Goal: Communication & Community: Answer question/provide support

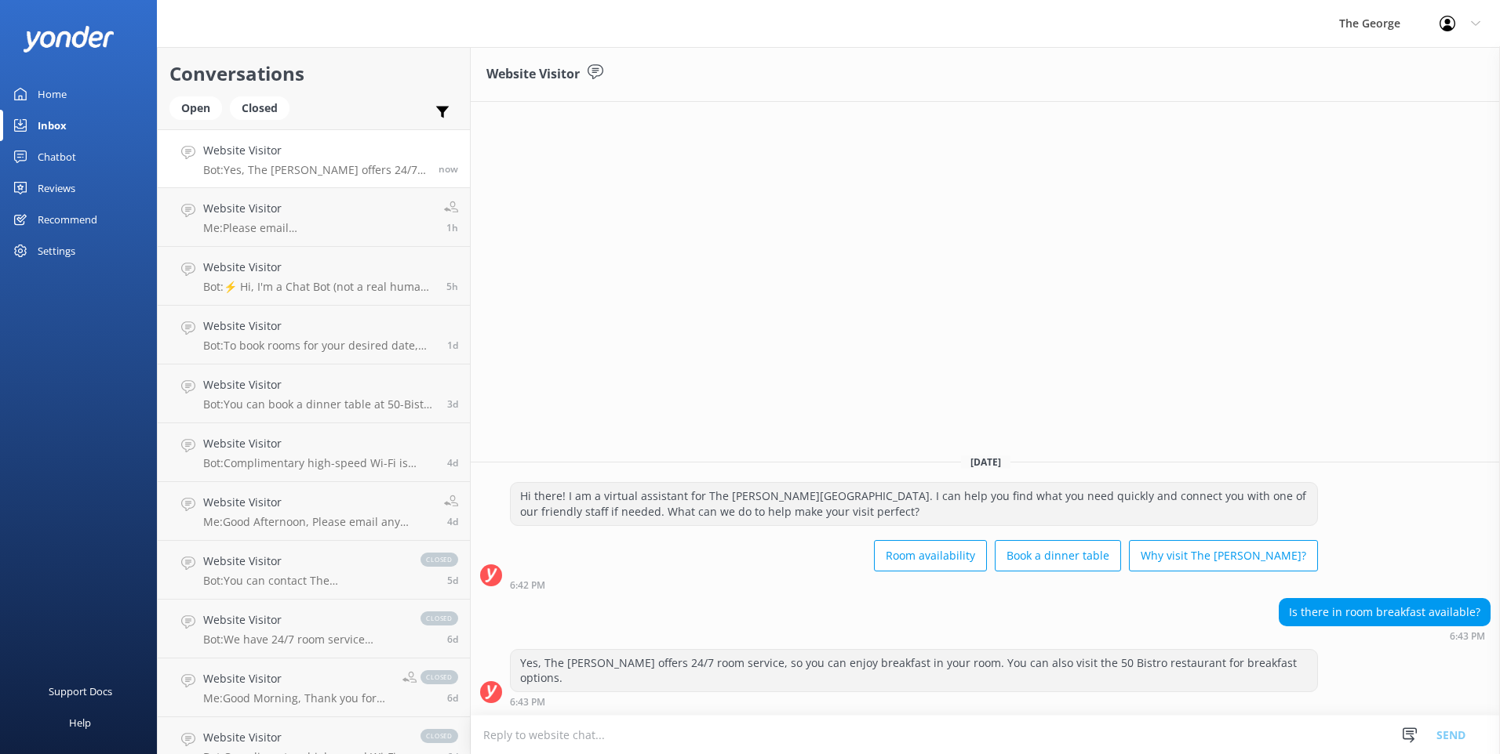
click at [792, 723] on textarea at bounding box center [985, 735] width 1029 height 38
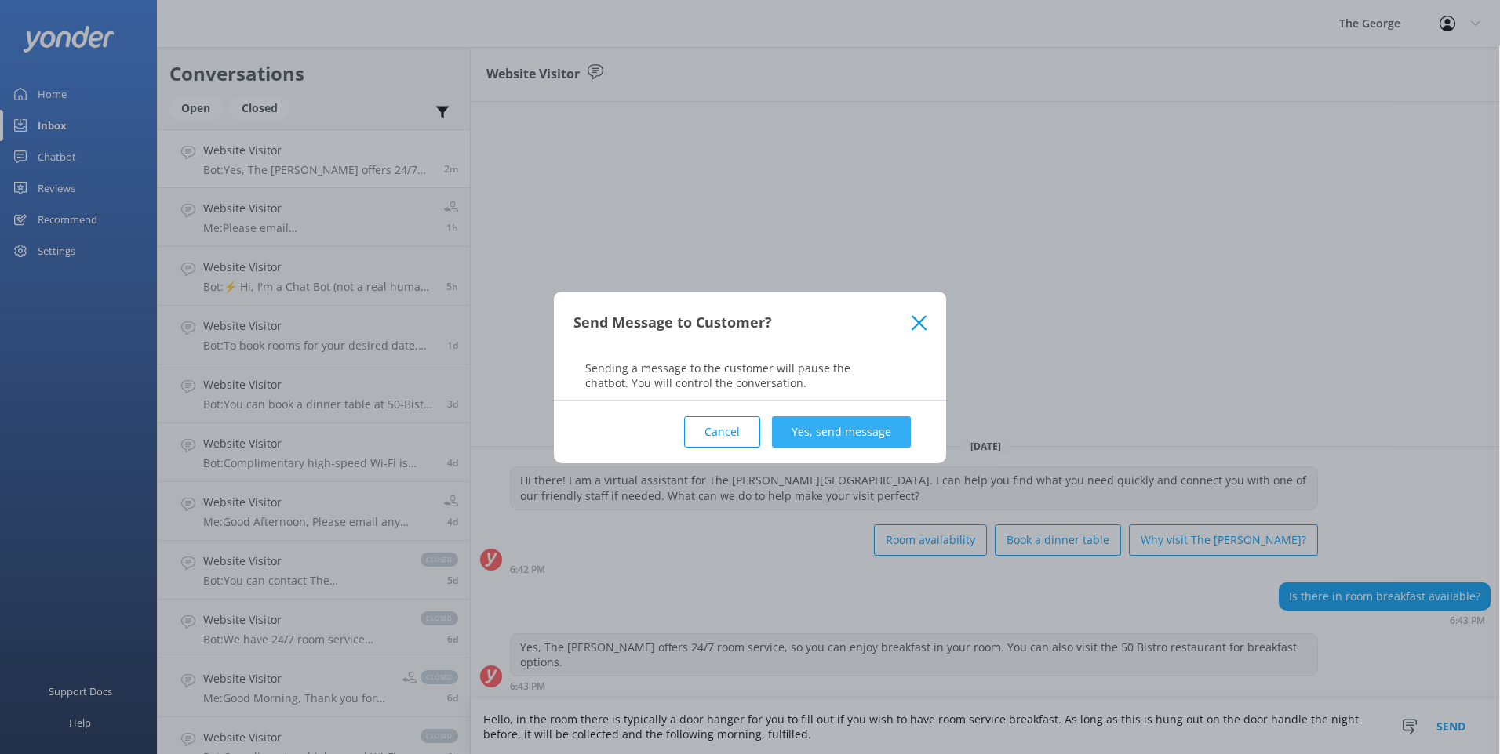
type textarea "Hello, in the room there is typically a door hanger for you to fill out if you …"
click at [815, 433] on button "Yes, send message" at bounding box center [841, 431] width 139 height 31
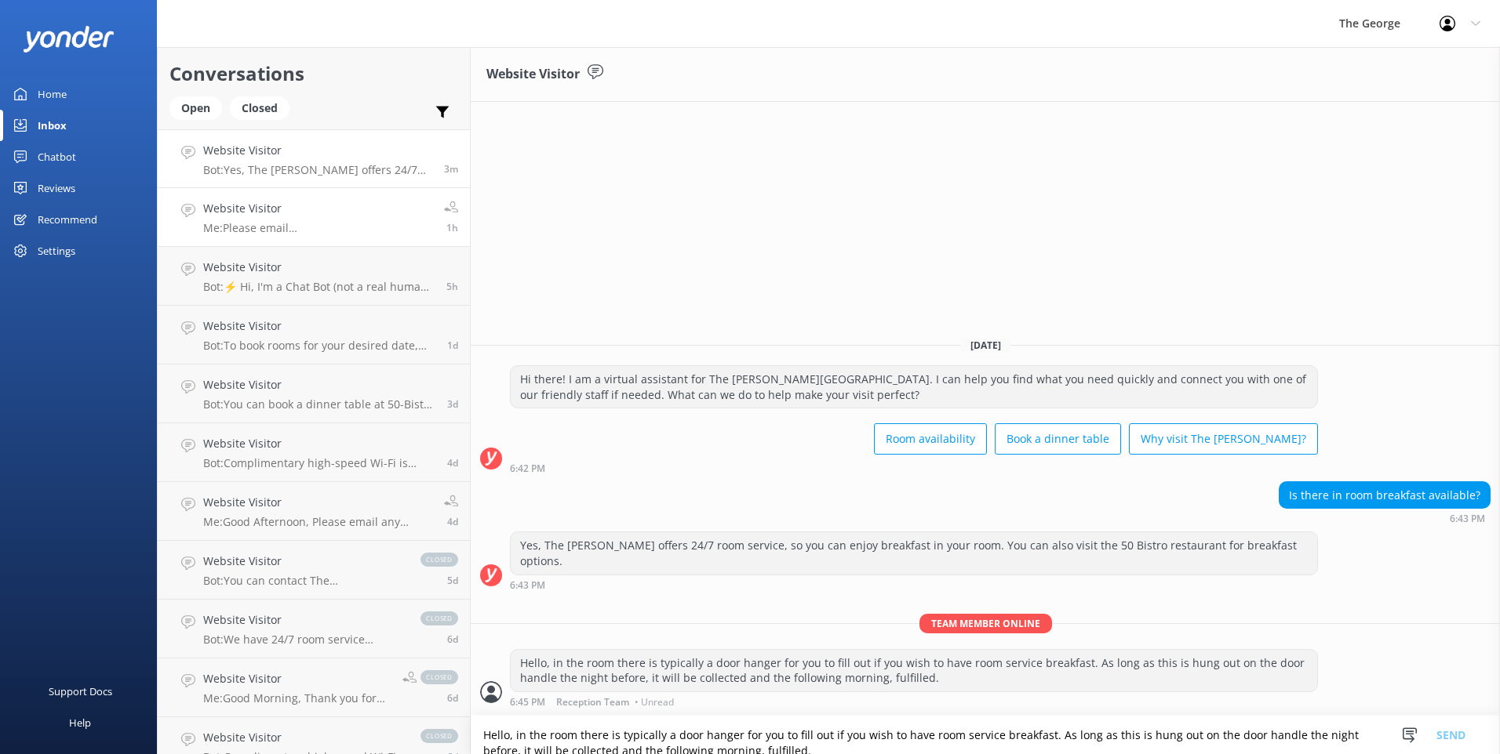
click at [300, 218] on div "Website Visitor Me: Please email conferences@thegeorge,com for [DATE] inquiries" at bounding box center [317, 217] width 229 height 35
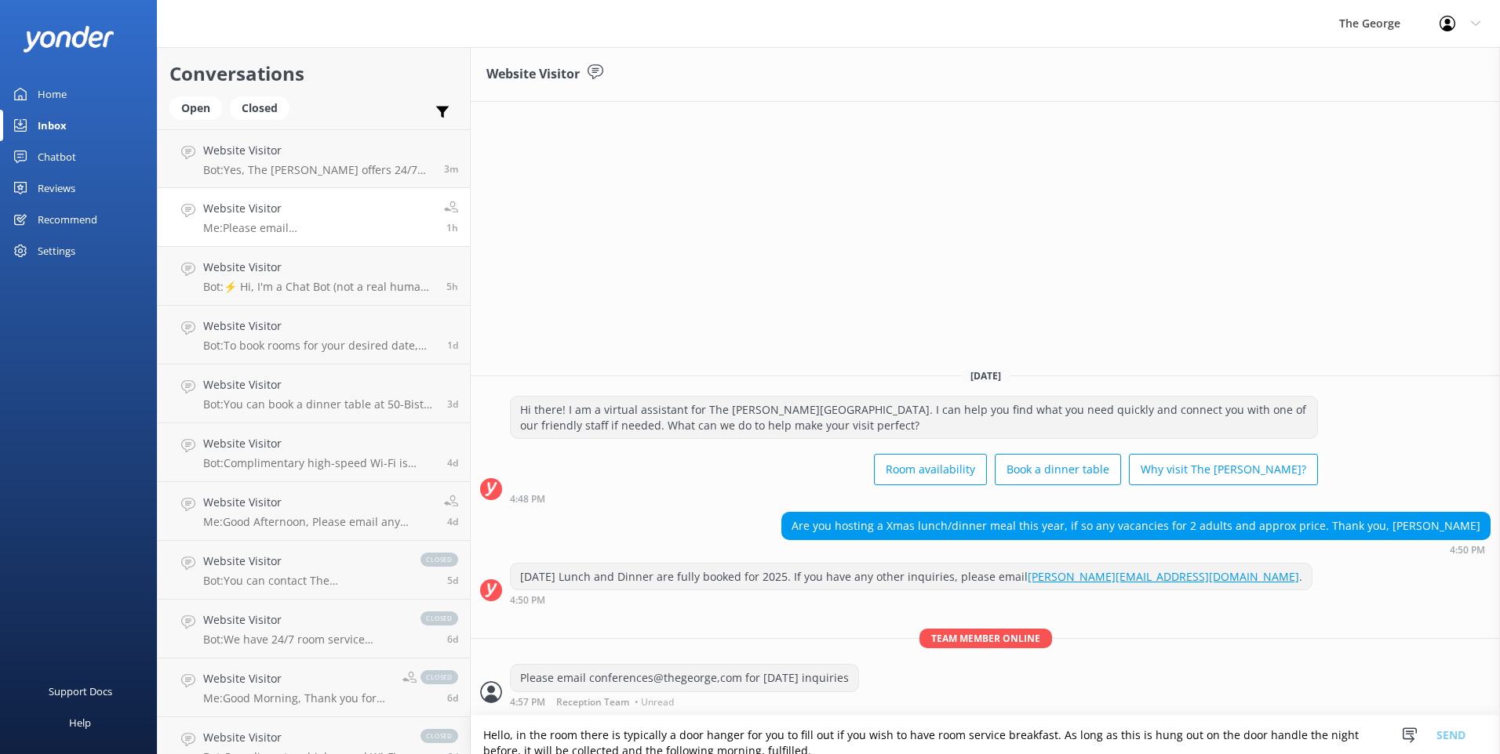
drag, startPoint x: 674, startPoint y: 677, endPoint x: 639, endPoint y: 676, distance: 34.5
click at [639, 676] on div "Please email conferences@thegeorge,com for [DATE] inquiries" at bounding box center [684, 678] width 347 height 27
drag, startPoint x: 639, startPoint y: 676, endPoint x: 818, endPoint y: 685, distance: 179.0
click at [817, 685] on div "Please email conferences@thegeorge,com for [DATE] inquiries" at bounding box center [684, 678] width 347 height 27
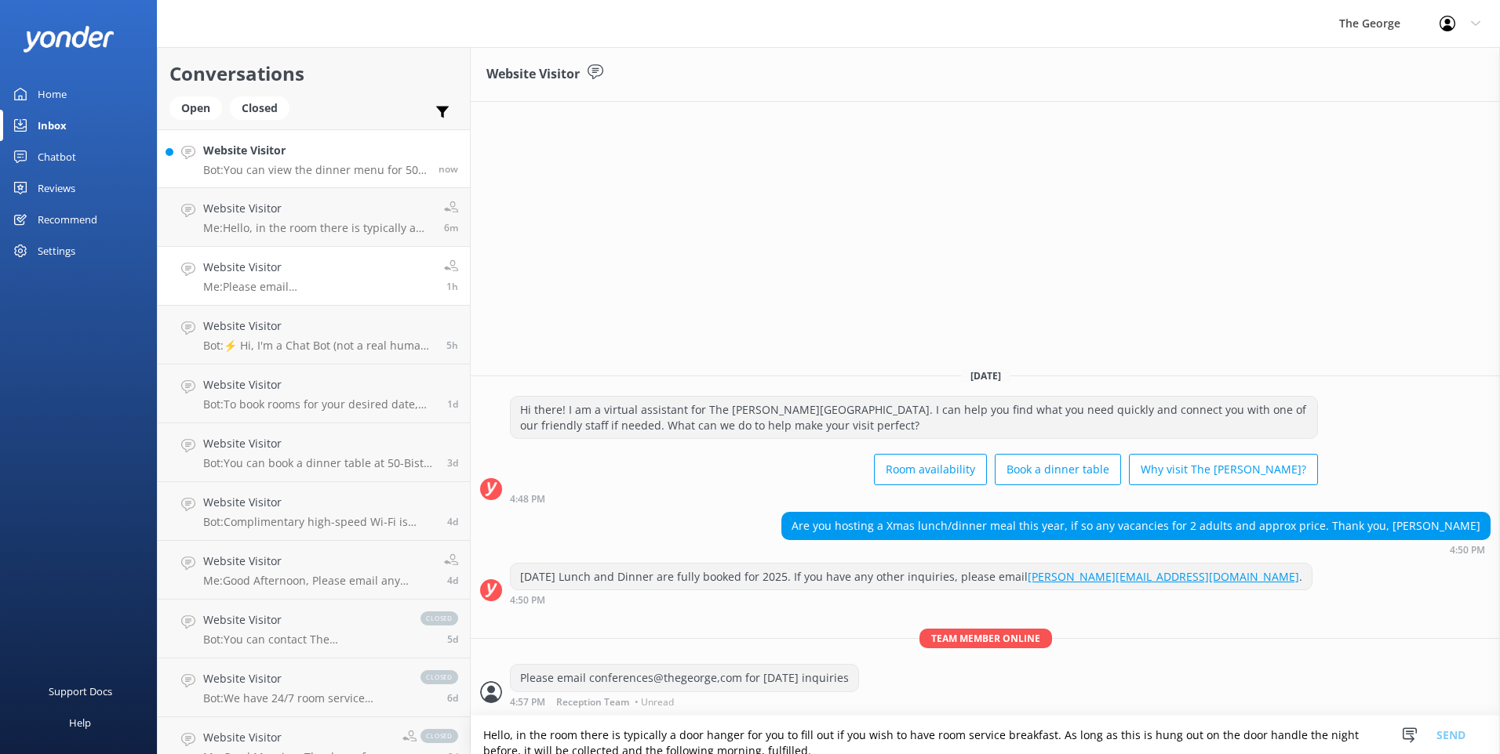
click at [322, 167] on p "Bot: You can view the dinner menu for 50 Bistro at [URL][DOMAIN_NAME]." at bounding box center [315, 170] width 224 height 14
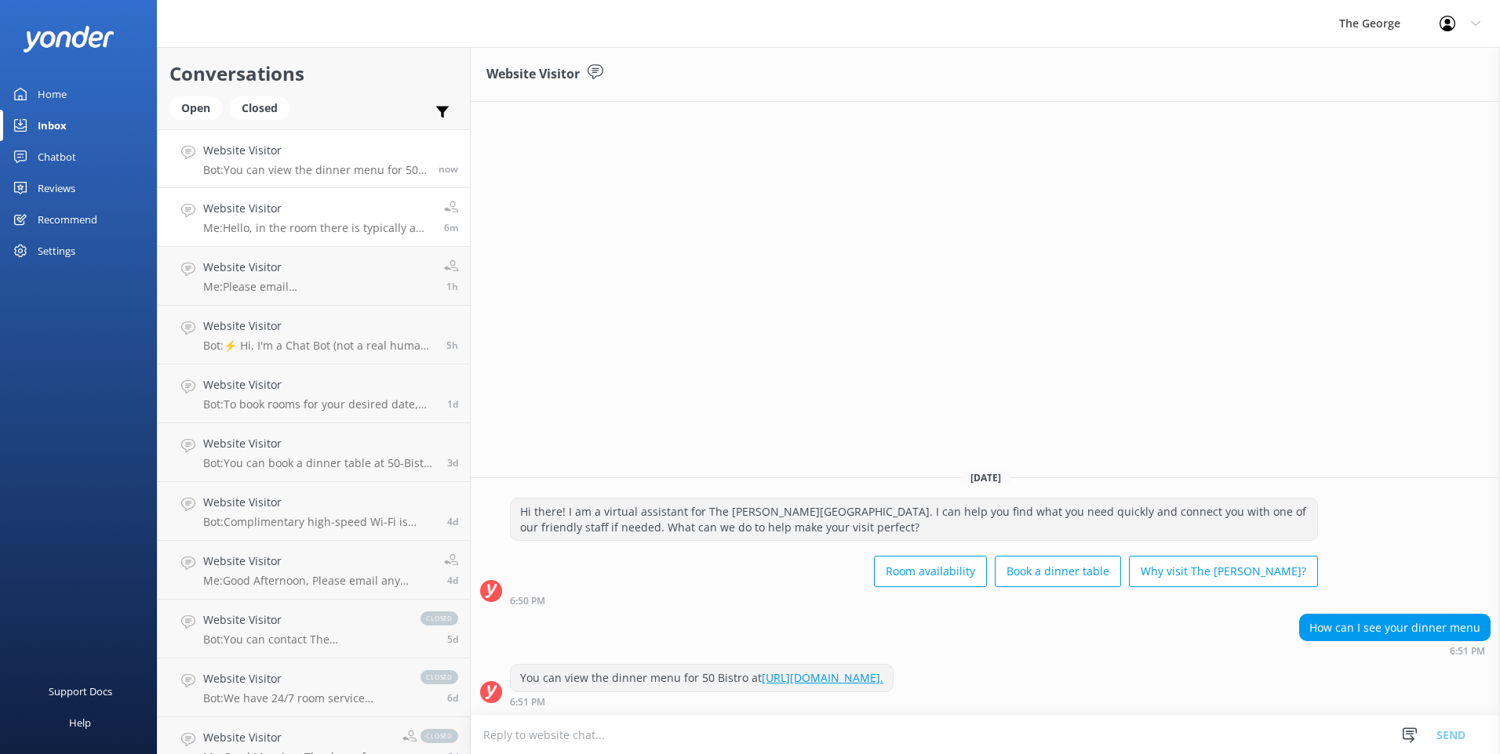
click at [321, 224] on p "Me: Hello, in the room there is typically a door hanger for you to fill out if …" at bounding box center [317, 228] width 229 height 14
